Goal: Information Seeking & Learning: Learn about a topic

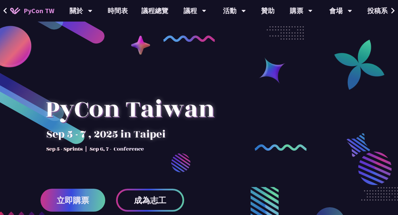
click at [118, 15] on link "時間表" at bounding box center [118, 11] width 34 height 22
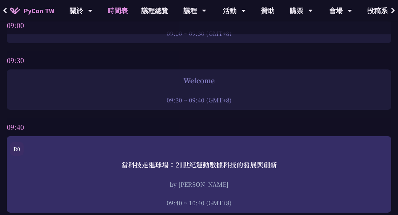
scroll to position [120, 0]
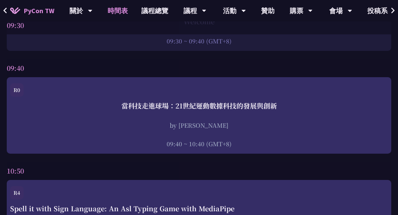
click at [177, 143] on div "09:40 ~ 10:40 (GMT+8)" at bounding box center [199, 144] width 378 height 8
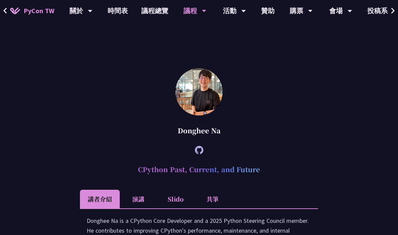
scroll to position [899, 0]
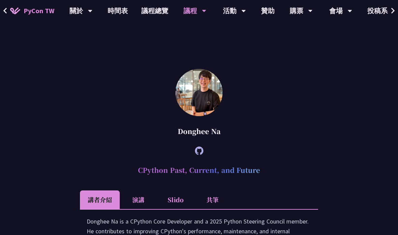
click at [116, 12] on link "時間表" at bounding box center [118, 11] width 34 height 22
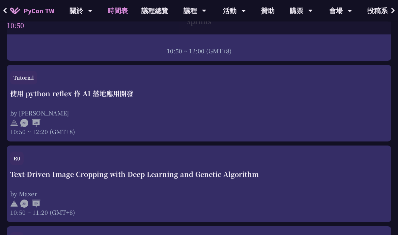
scroll to position [447, 0]
click at [353, 129] on div "10:50 ~ 12:20 (GMT+8)" at bounding box center [199, 131] width 378 height 8
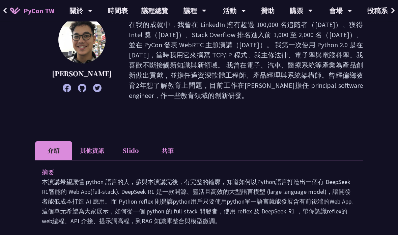
scroll to position [55, 0]
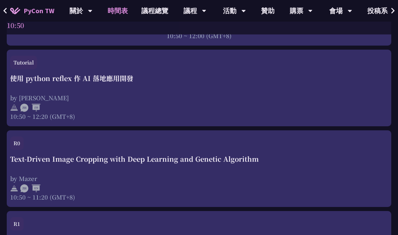
scroll to position [469, 0]
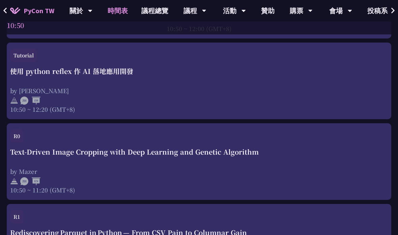
click at [345, 184] on div at bounding box center [199, 181] width 378 height 10
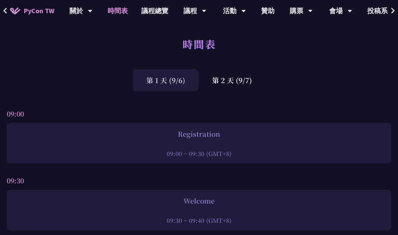
click at [230, 83] on div "第 2 天 (9/7)" at bounding box center [232, 80] width 67 height 22
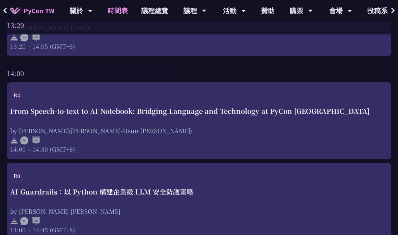
scroll to position [1670, 0]
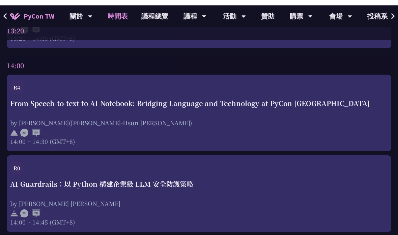
click at [357, 140] on div "14:00 ~ 14:30 (GMT+8)" at bounding box center [199, 136] width 378 height 8
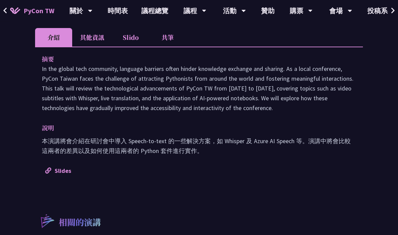
scroll to position [251, 0]
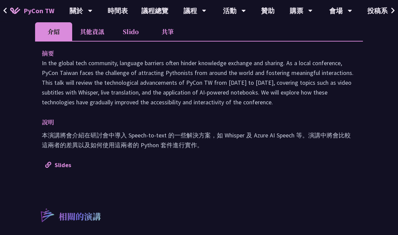
click at [352, 149] on div "摘要 In the global tech community, language barriers often hinder knowledge excha…" at bounding box center [199, 109] width 328 height 136
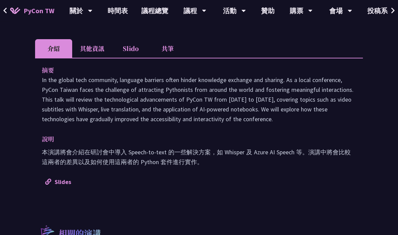
scroll to position [210, 0]
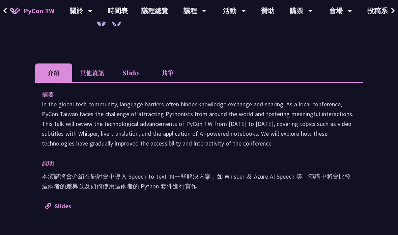
click at [13, 1] on div "PyCon TW 關於 PyCon [GEOGRAPHIC_DATA] 研討會歷史 在地社群 行為準則 時間表 議程總覽 議程 主題演講 一般演講 專業課程 …" at bounding box center [199, 11] width 398 height 22
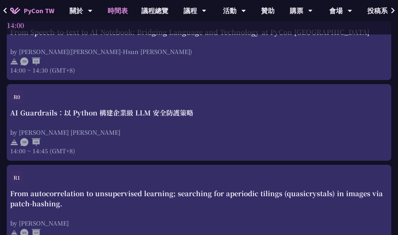
scroll to position [1732, 0]
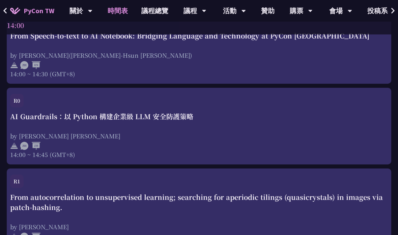
click at [221, 155] on div "14:00 ~ 14:45 (GMT+8)" at bounding box center [199, 154] width 378 height 8
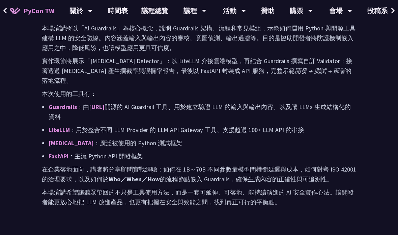
scroll to position [383, 0]
